Goal: Task Accomplishment & Management: Manage account settings

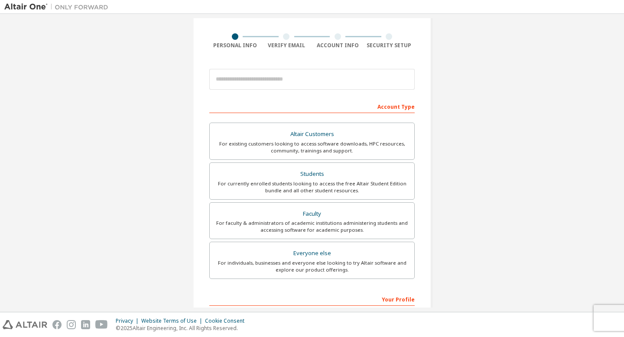
scroll to position [65, 0]
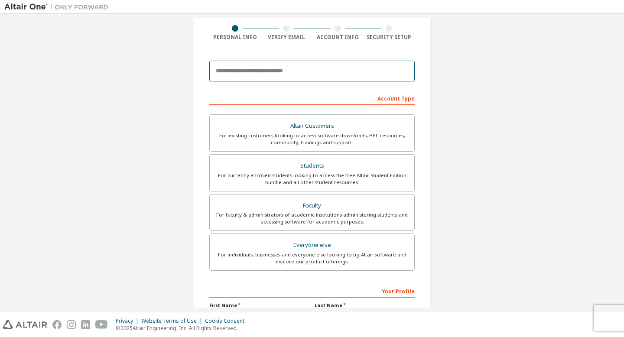
click at [303, 66] on input "email" at bounding box center [311, 71] width 205 height 21
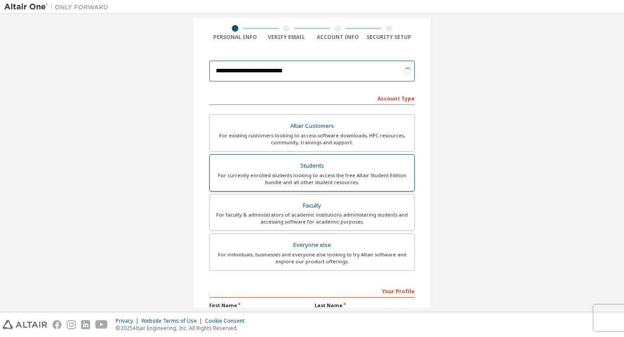
type input "**********"
click at [377, 161] on div "Students" at bounding box center [312, 166] width 194 height 12
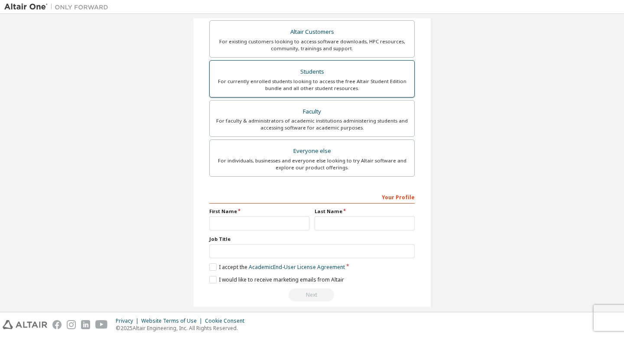
scroll to position [169, 0]
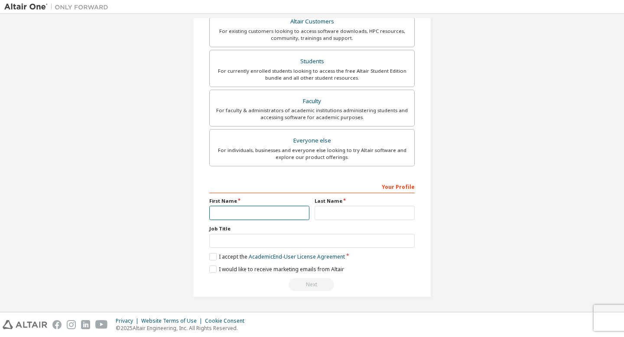
click at [258, 210] on input "text" at bounding box center [259, 213] width 100 height 14
type input "*****"
click at [329, 209] on input "text" at bounding box center [365, 213] width 100 height 14
type input "*******"
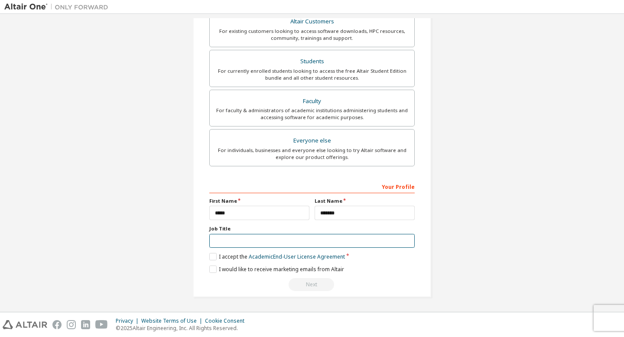
click at [302, 235] on input "text" at bounding box center [311, 241] width 205 height 14
type input "*******"
click at [211, 256] on label "I accept the Academic End-User License Agreement" at bounding box center [277, 256] width 136 height 7
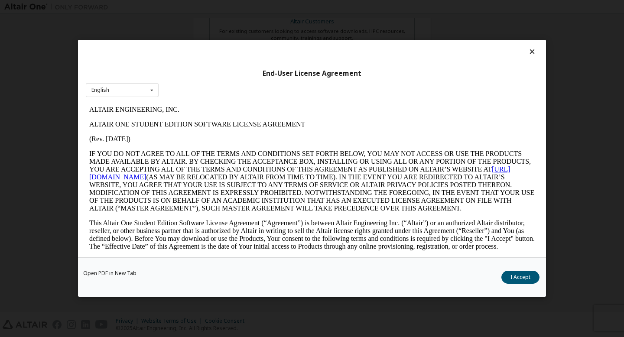
scroll to position [0, 0]
click at [525, 276] on button "I Accept" at bounding box center [520, 277] width 38 height 13
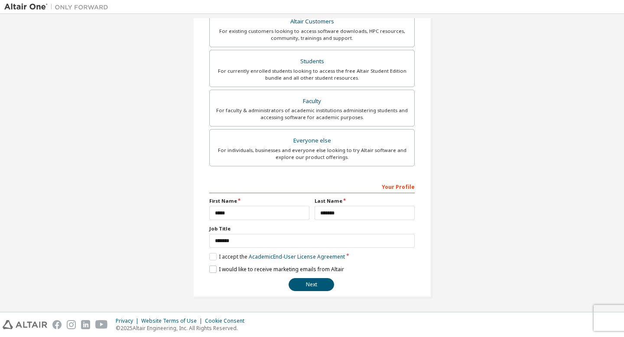
click at [210, 270] on label "I would like to receive marketing emails from Altair" at bounding box center [276, 269] width 135 height 7
click at [213, 269] on label "I would like to receive marketing emails from Altair" at bounding box center [276, 269] width 135 height 7
click at [324, 280] on button "Next" at bounding box center [311, 284] width 45 height 13
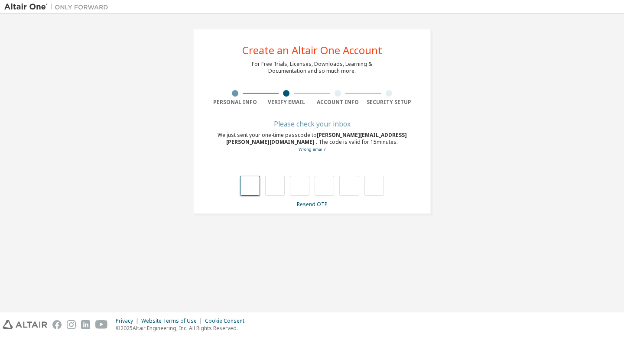
type input "*"
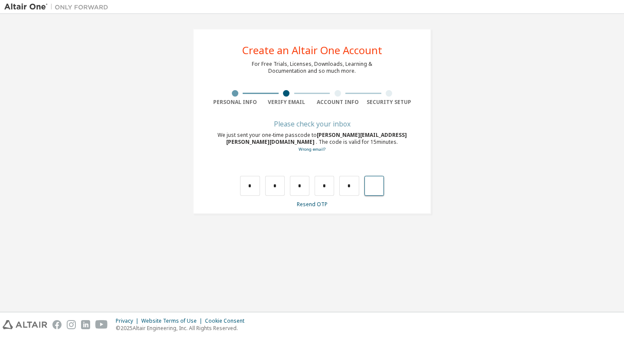
type input "*"
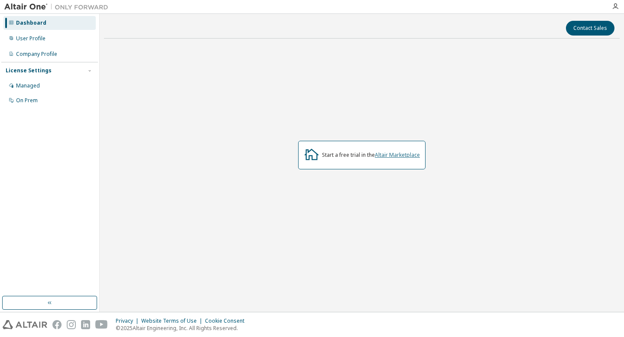
click at [407, 155] on link "Altair Marketplace" at bounding box center [397, 154] width 45 height 7
click at [34, 81] on div "Managed" at bounding box center [49, 86] width 92 height 14
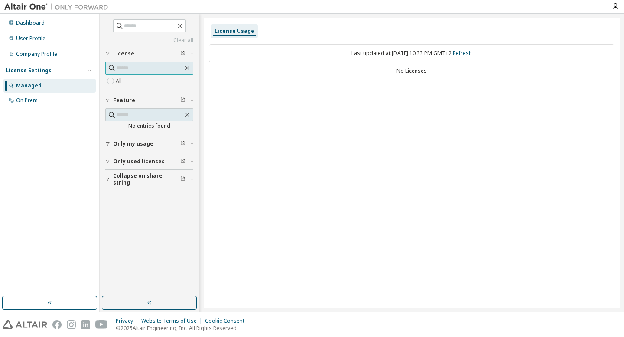
click at [154, 71] on input "text" at bounding box center [149, 68] width 67 height 9
click at [404, 72] on div "No Licenses" at bounding box center [411, 71] width 405 height 7
click at [472, 54] on link "Refresh" at bounding box center [462, 52] width 19 height 7
click at [113, 160] on span "Only used licenses" at bounding box center [139, 161] width 52 height 7
click at [65, 98] on div "On Prem" at bounding box center [49, 101] width 92 height 14
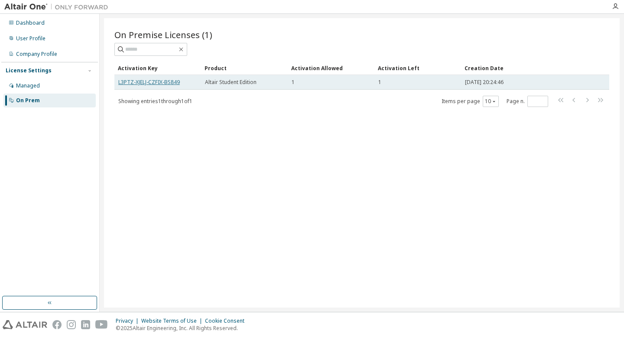
click at [152, 84] on link "L3PTZ-XJELJ-CZFIX-BS849" at bounding box center [149, 81] width 62 height 7
